Goal: Find specific page/section: Find specific page/section

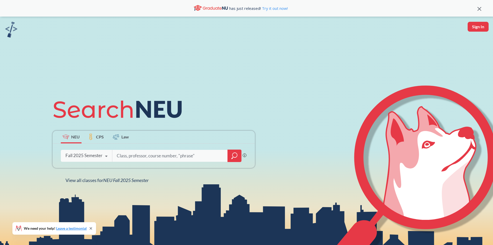
click at [148, 158] on input "search" at bounding box center [170, 155] width 108 height 11
type input "ds 5230"
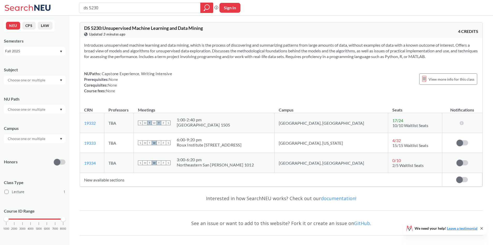
click at [464, 179] on label at bounding box center [462, 179] width 12 height 5
click at [456, 177] on input "checkbox" at bounding box center [456, 177] width 0 height 0
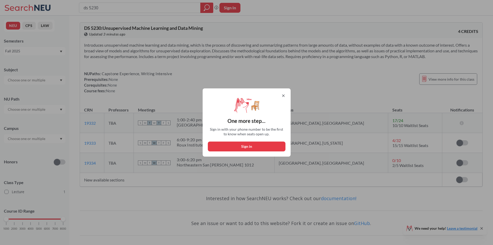
click at [284, 95] on icon at bounding box center [283, 95] width 2 height 2
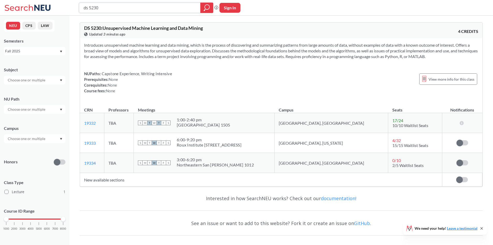
click at [96, 8] on input "ds 5230" at bounding box center [140, 7] width 114 height 9
type input "ds 5220"
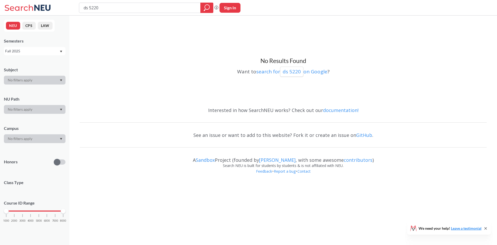
click at [96, 8] on input "ds 5220" at bounding box center [140, 7] width 114 height 9
type input "ds 5230"
